Goal: Find specific page/section: Find specific page/section

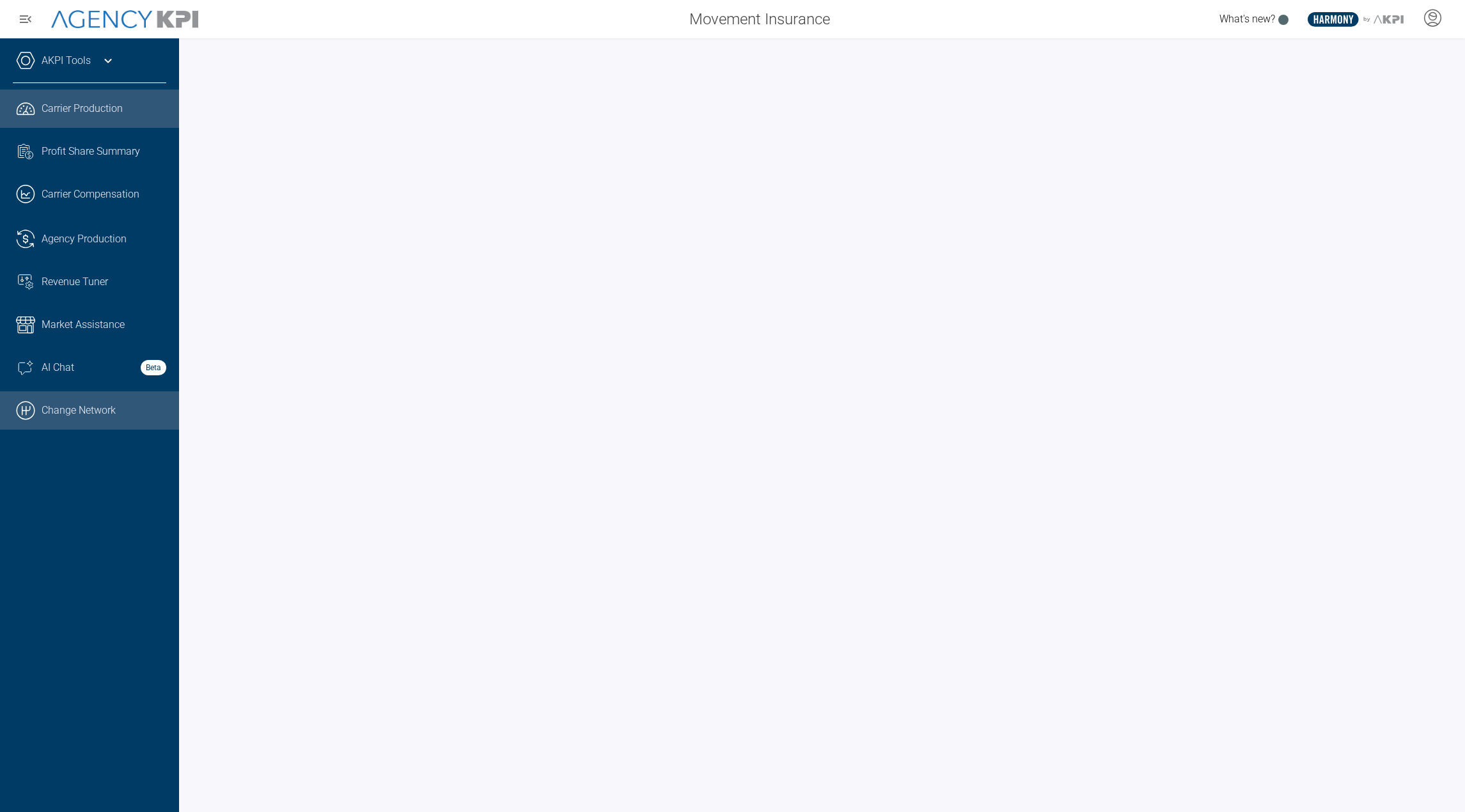
click at [69, 413] on link ".cls-1{fill:none;stroke:#000;stroke-linecap:round;stroke-linejoin:round;stroke-…" at bounding box center [89, 410] width 179 height 39
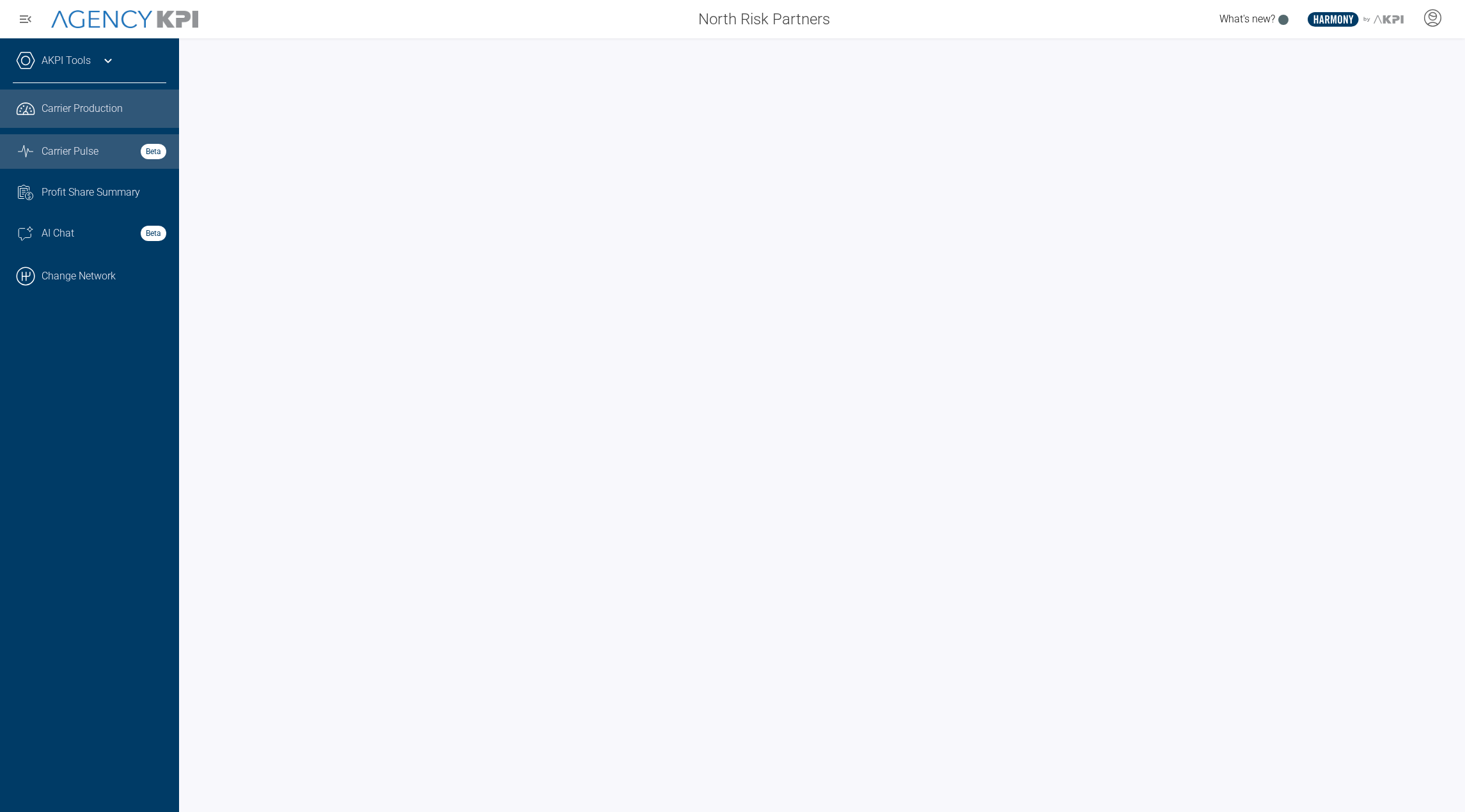
click at [102, 154] on div "Carrier Pulse Beta" at bounding box center [104, 151] width 125 height 15
click at [109, 114] on span "Carrier Production" at bounding box center [82, 109] width 81 height 15
click at [99, 68] on div "AKPI Tools" at bounding box center [89, 67] width 154 height 32
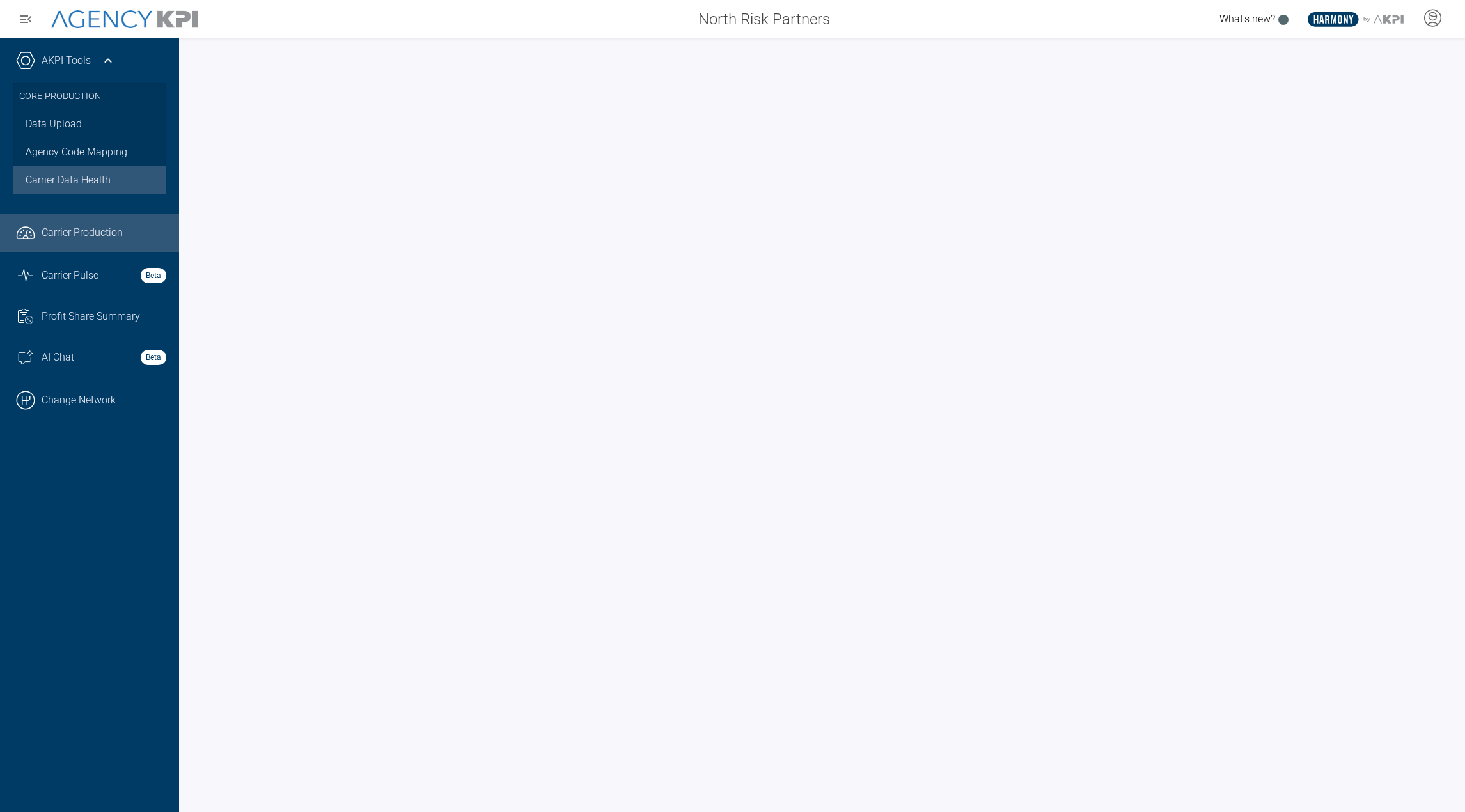
click at [67, 177] on span "Carrier Data Health" at bounding box center [68, 180] width 85 height 15
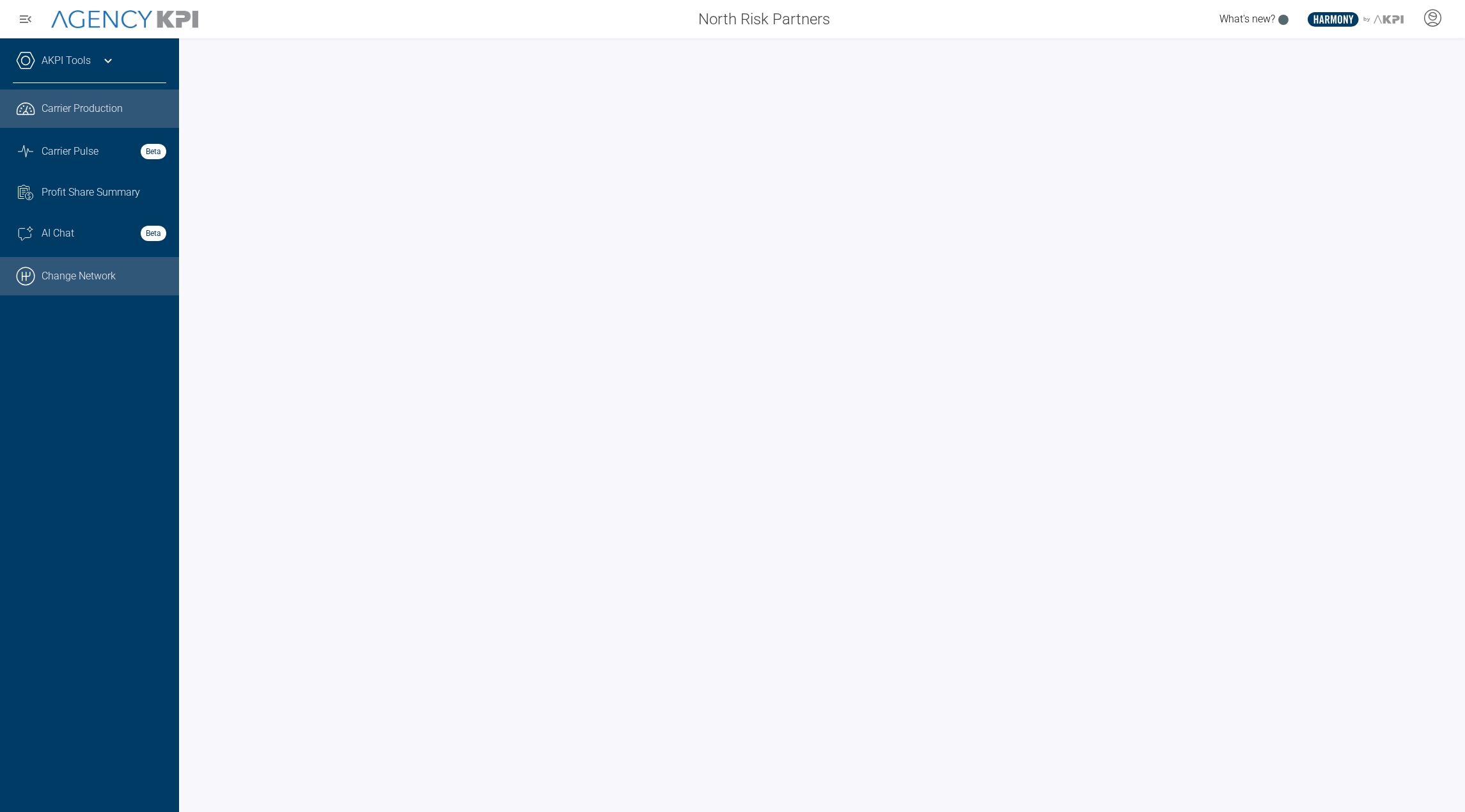
click at [84, 257] on link ".cls-1{fill:none;stroke:#000;stroke-linecap:round;stroke-linejoin:round;stroke-…" at bounding box center [89, 276] width 179 height 39
click at [85, 49] on div "AKPI Tools Core Production Data Upload Agency Code Mapping Carrier Data Health …" at bounding box center [89, 425] width 179 height 773
click at [86, 66] on link "AKPI Tools" at bounding box center [66, 60] width 49 height 15
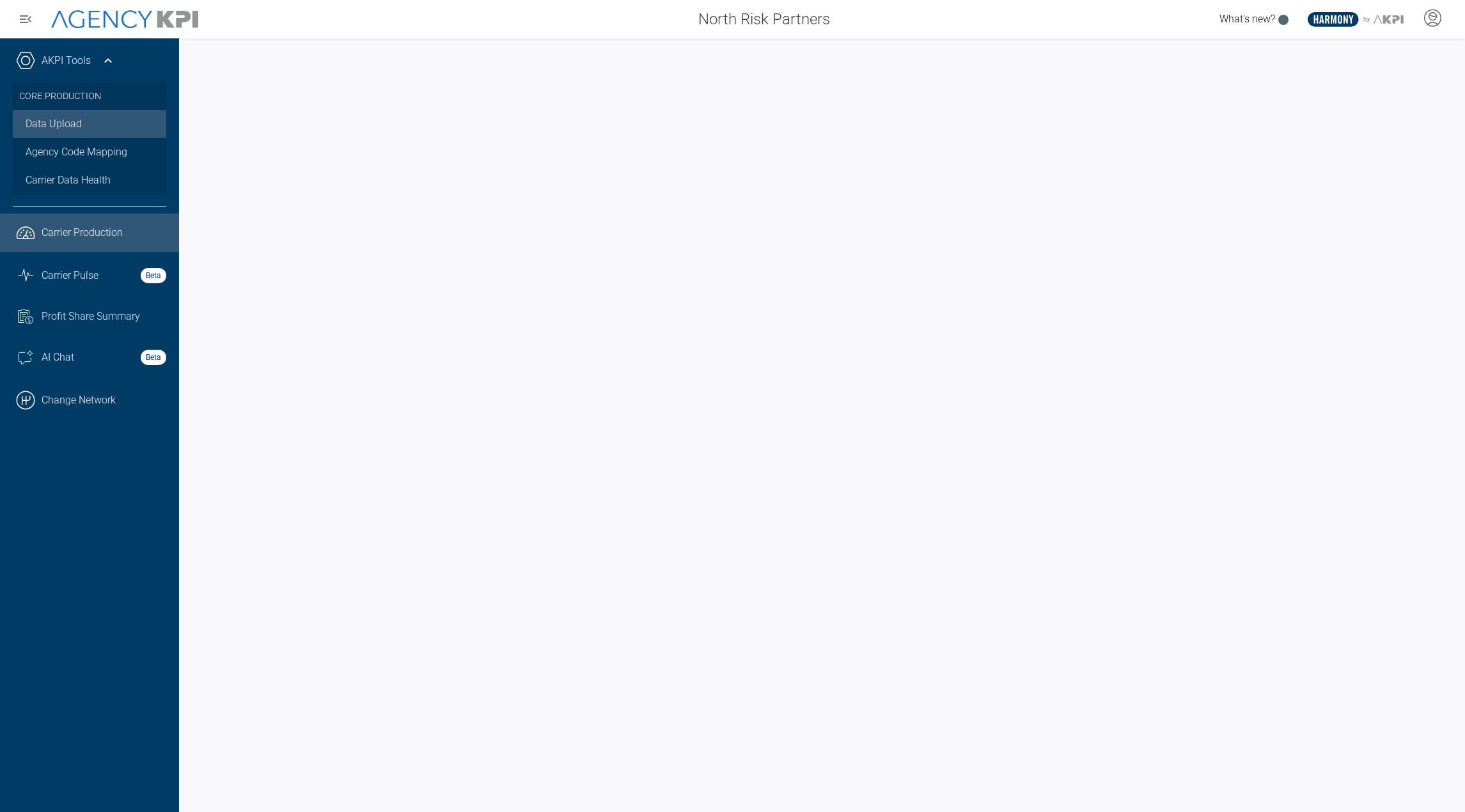
click at [85, 123] on link "Data Upload" at bounding box center [89, 123] width 154 height 28
